Goal: Information Seeking & Learning: Learn about a topic

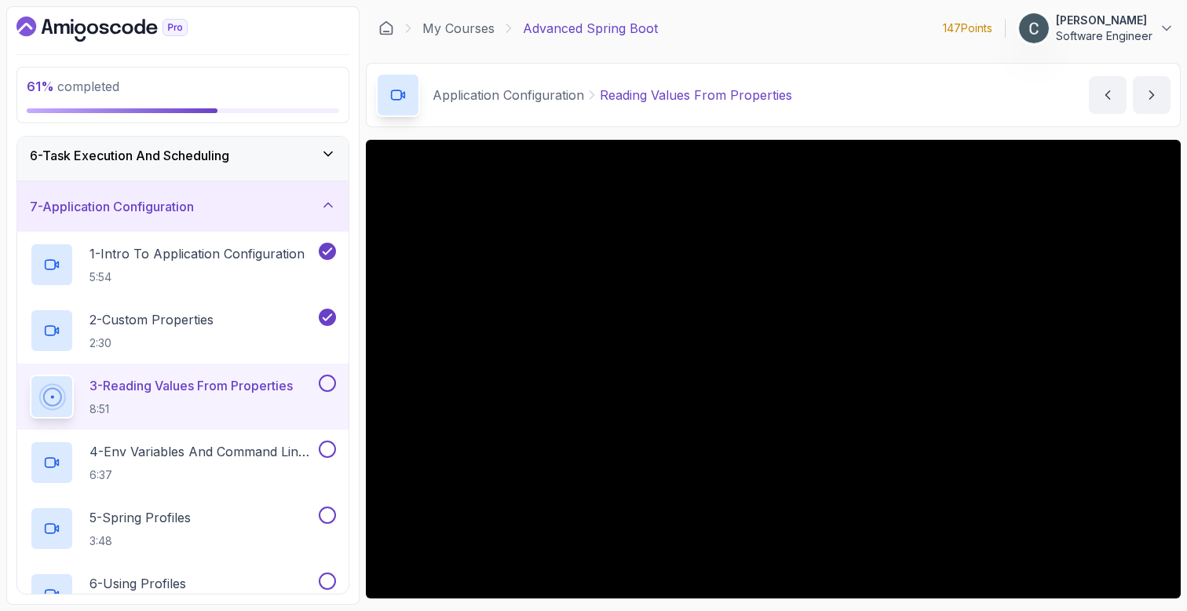
scroll to position [161, 0]
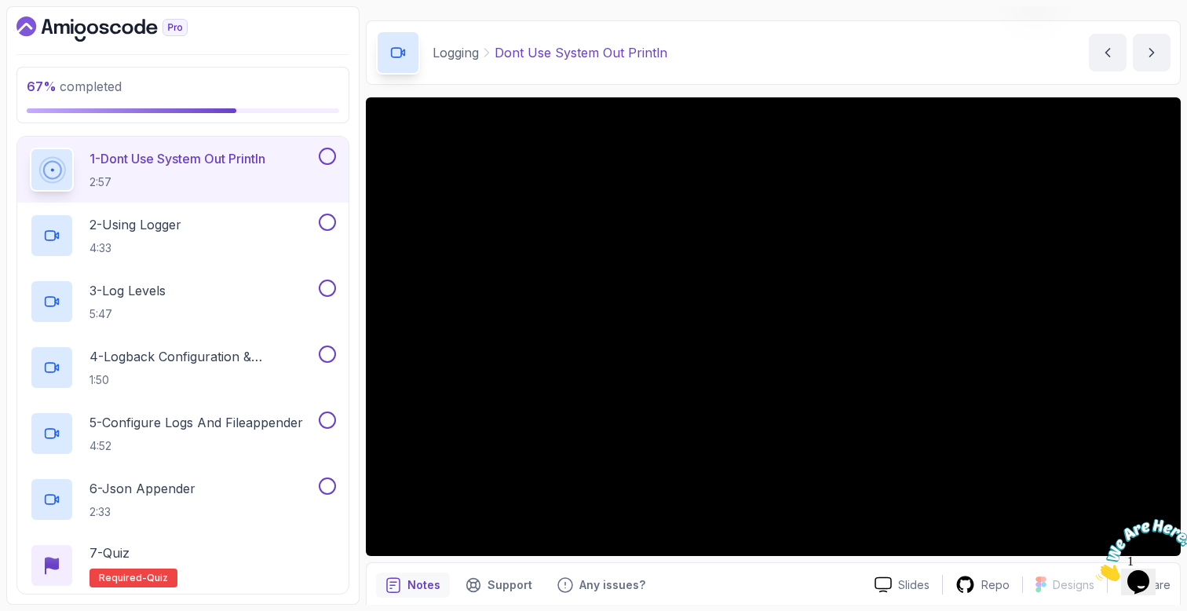
scroll to position [421, 0]
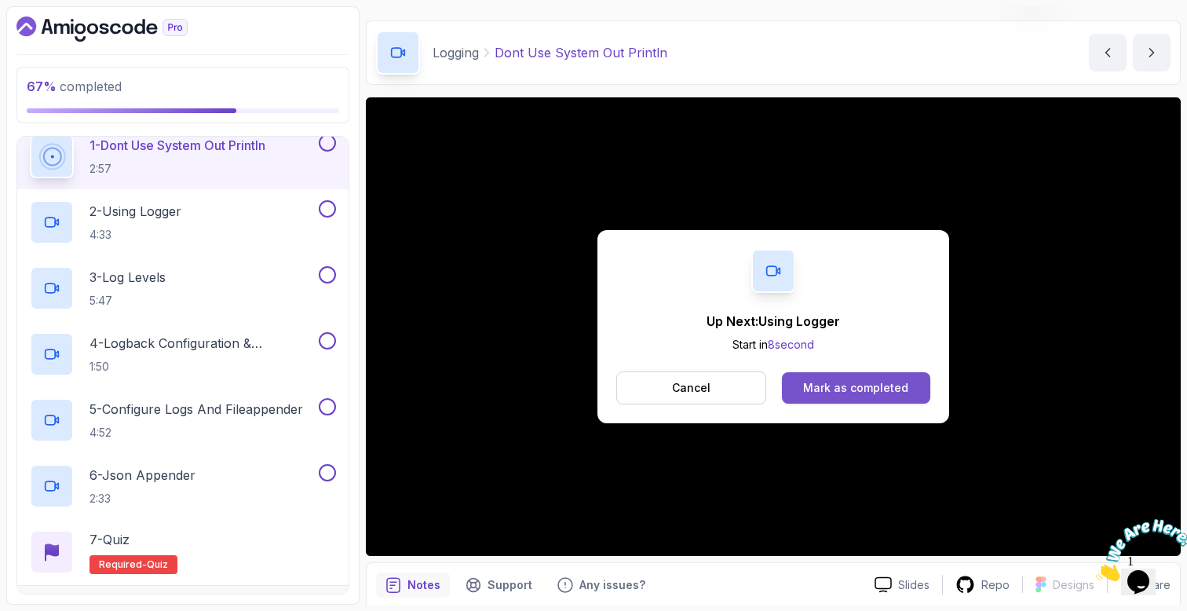
click at [844, 389] on div "Mark as completed" at bounding box center [855, 388] width 105 height 16
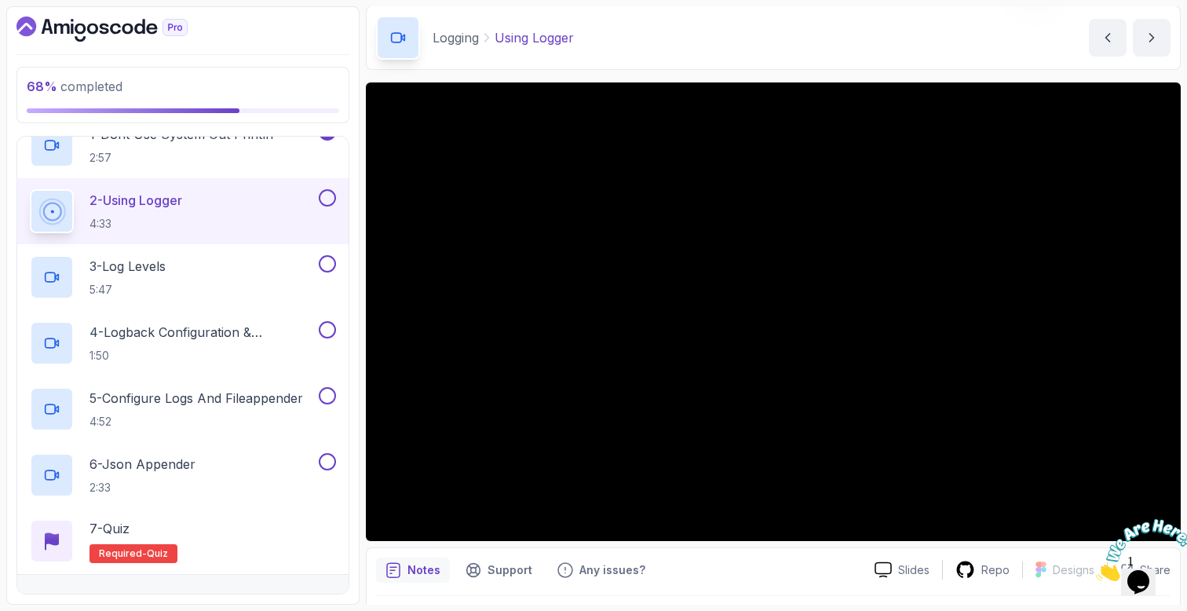
scroll to position [70, 0]
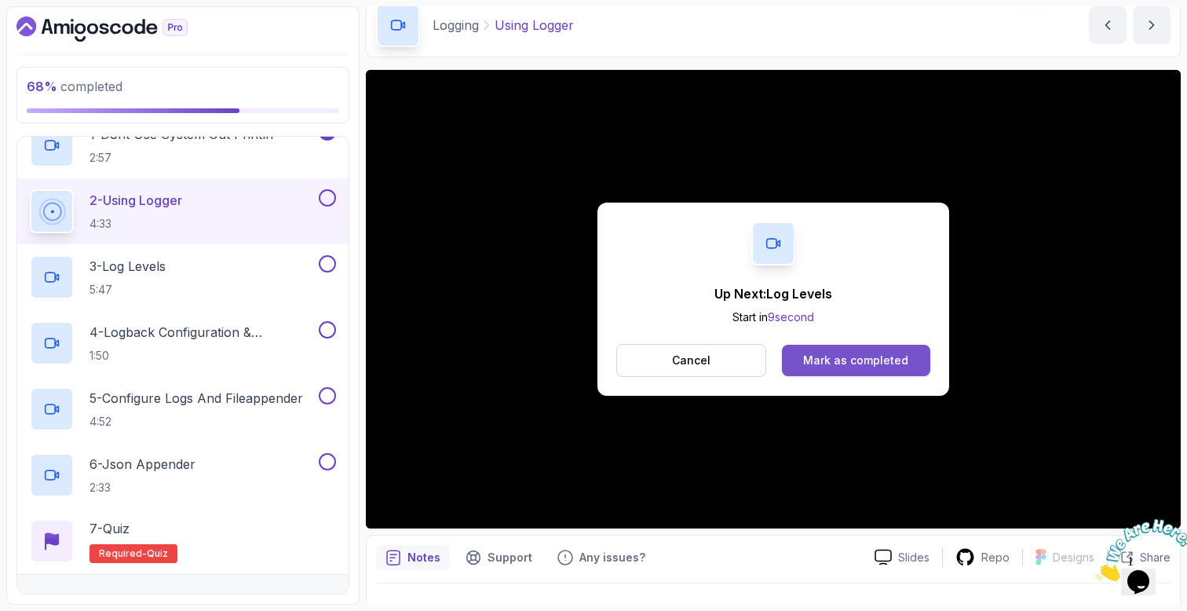
click at [907, 367] on button "Mark as completed" at bounding box center [856, 360] width 148 height 31
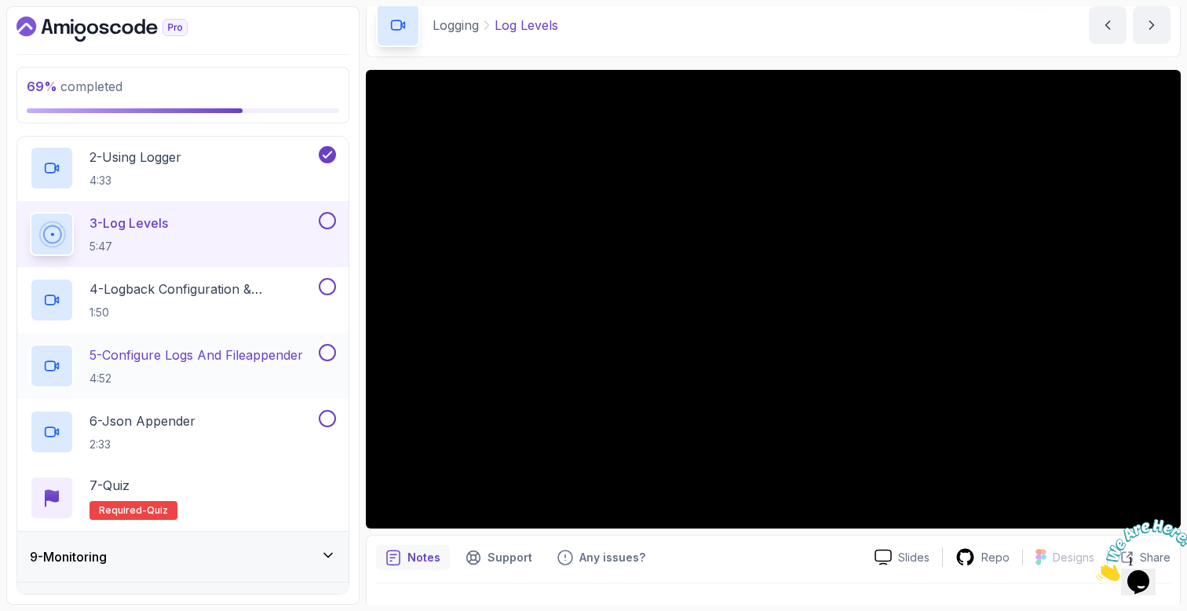
scroll to position [491, 0]
